Goal: Navigation & Orientation: Find specific page/section

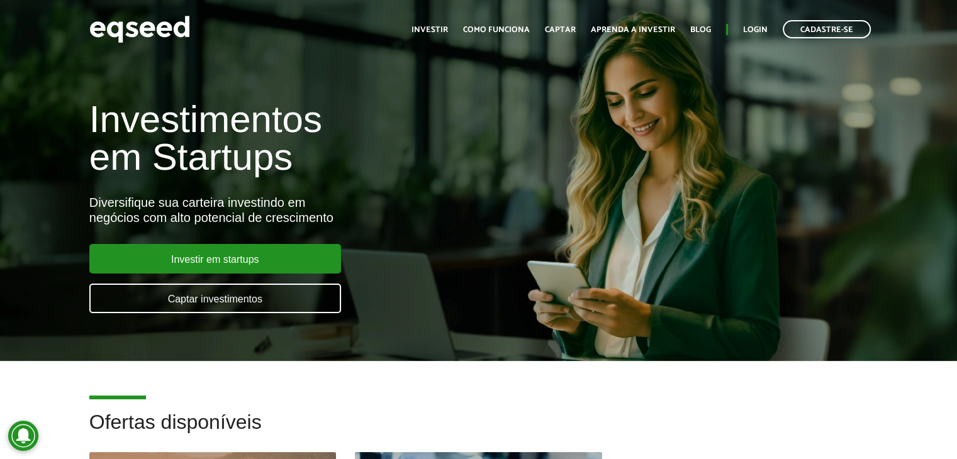
click at [619, 121] on div "Investimentos em Startups Diversifique sua carteira investindo em negócios com …" at bounding box center [478, 200] width 957 height 248
click at [755, 26] on link "Login" at bounding box center [755, 30] width 25 height 8
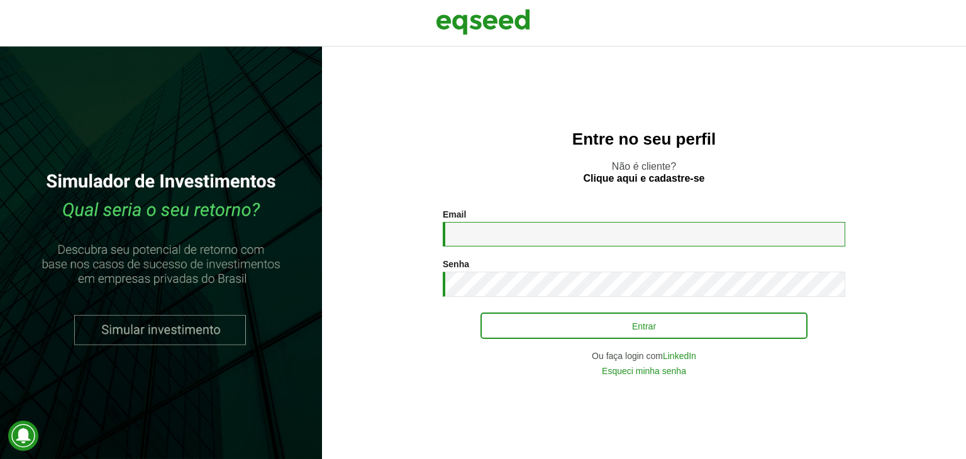
type input "**********"
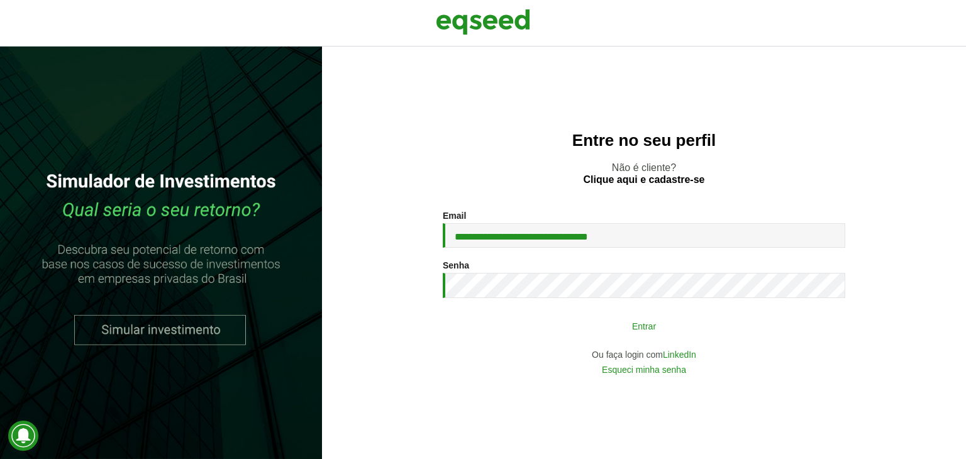
click at [623, 328] on button "Entrar" at bounding box center [644, 326] width 327 height 24
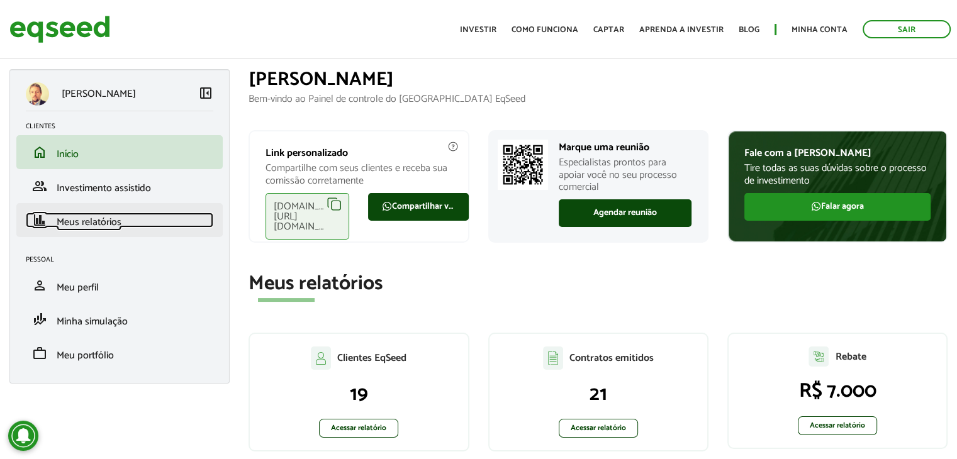
click at [92, 221] on span "Meus relatórios" at bounding box center [89, 222] width 65 height 17
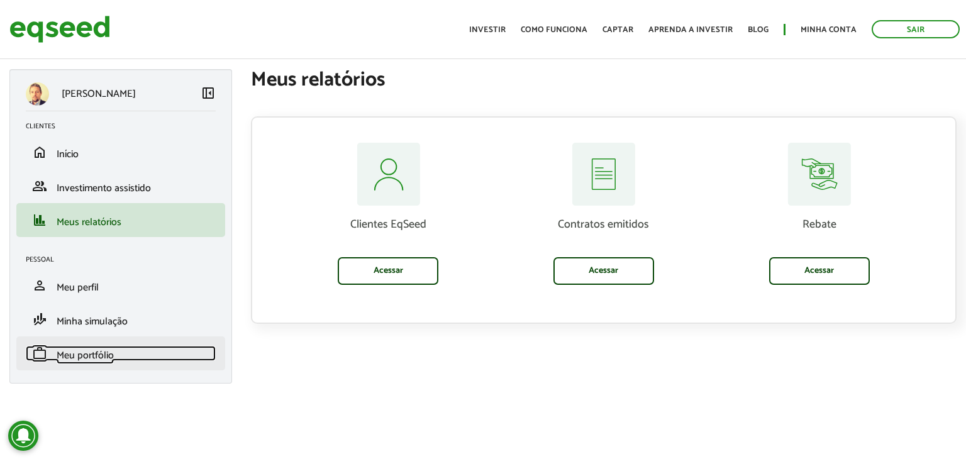
click at [84, 359] on span "Meu portfólio" at bounding box center [85, 355] width 57 height 17
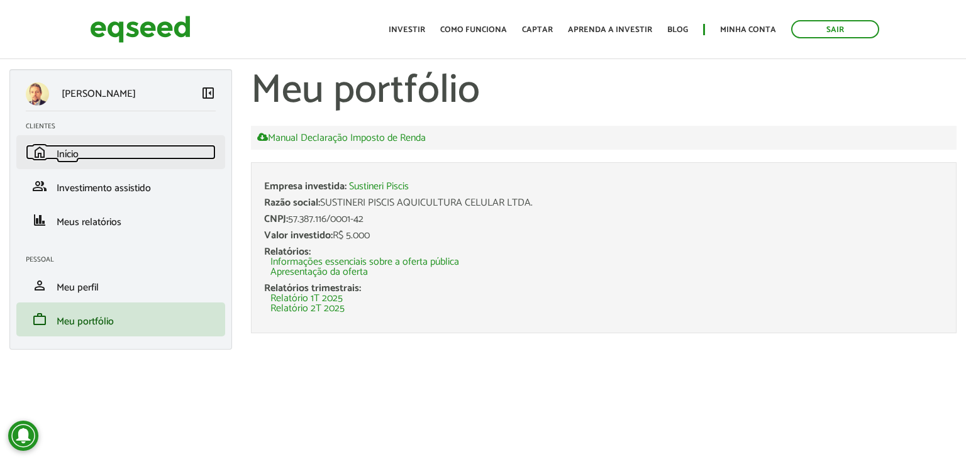
click at [70, 155] on span "Início" at bounding box center [68, 154] width 22 height 17
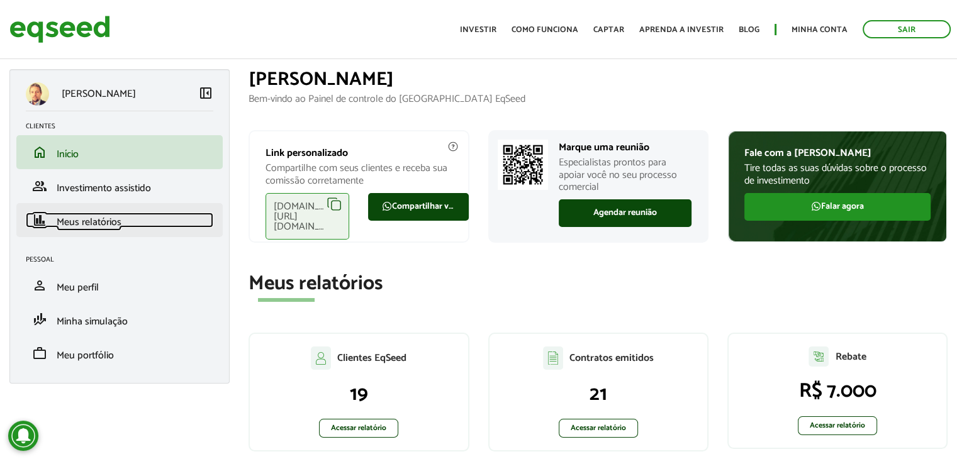
click at [81, 219] on span "Meus relatórios" at bounding box center [89, 222] width 65 height 17
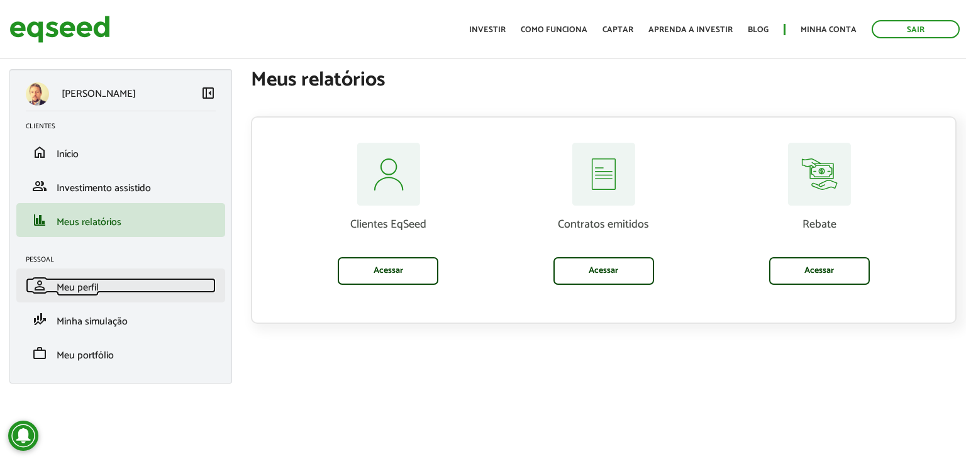
click at [83, 286] on span "Meu perfil" at bounding box center [78, 287] width 42 height 17
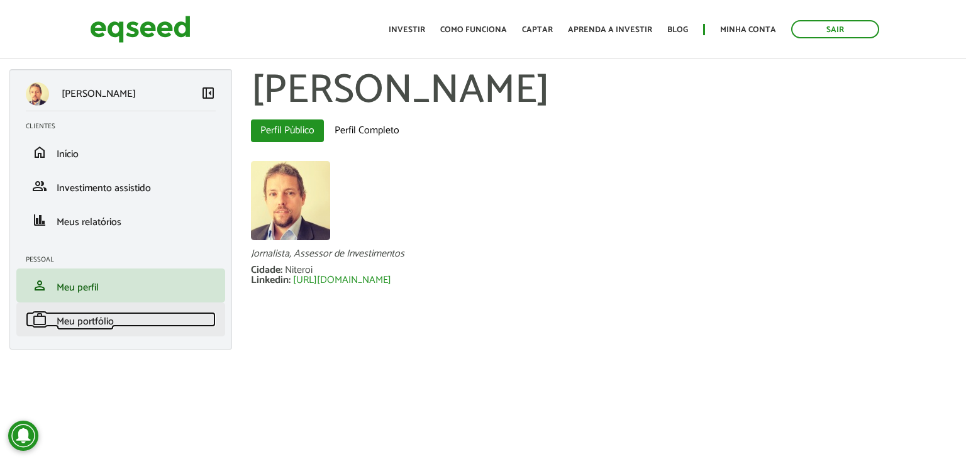
click at [98, 318] on span "Meu portfólio" at bounding box center [85, 321] width 57 height 17
